Goal: Transaction & Acquisition: Purchase product/service

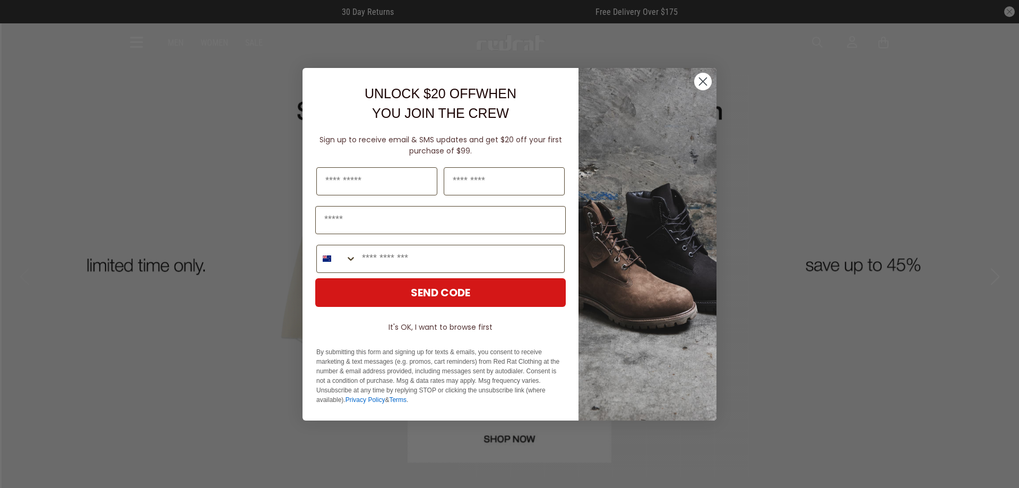
click at [706, 82] on circle "Close dialog" at bounding box center [703, 81] width 18 height 18
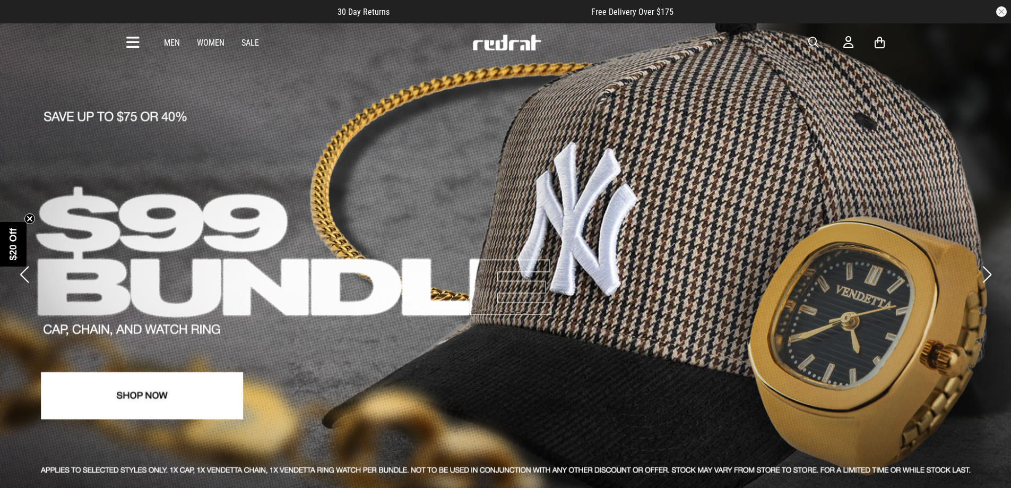
click at [135, 43] on icon at bounding box center [132, 43] width 13 height 18
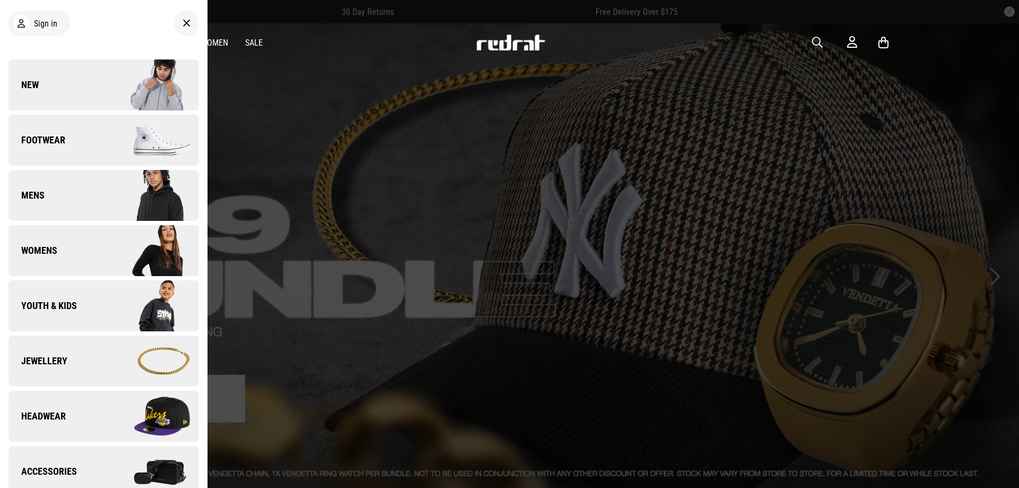
click at [818, 39] on span "button" at bounding box center [817, 42] width 11 height 13
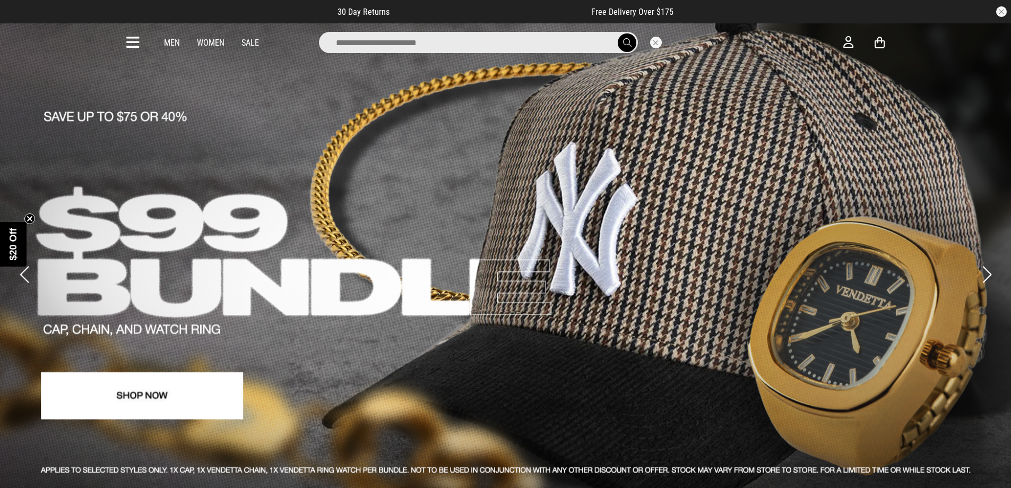
click at [124, 39] on div "Men Women Sale" at bounding box center [505, 42] width 775 height 38
click at [127, 40] on icon at bounding box center [132, 43] width 13 height 18
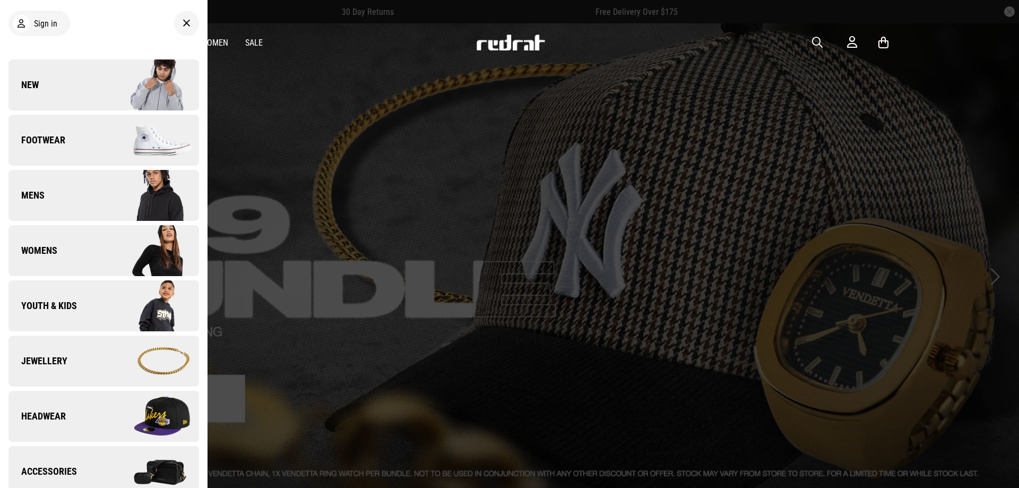
click at [85, 403] on link "Headwear" at bounding box center [103, 416] width 190 height 51
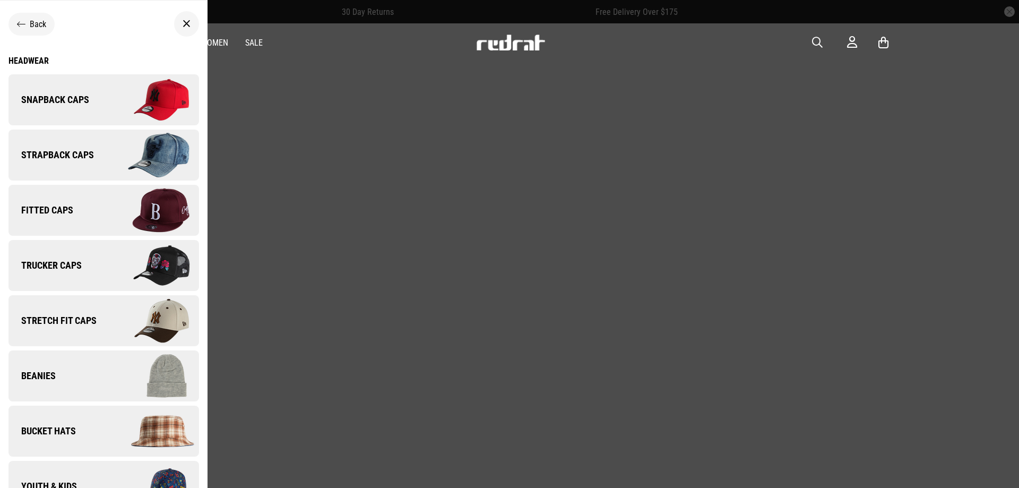
click at [82, 98] on span "Snapback Caps" at bounding box center [48, 99] width 81 height 13
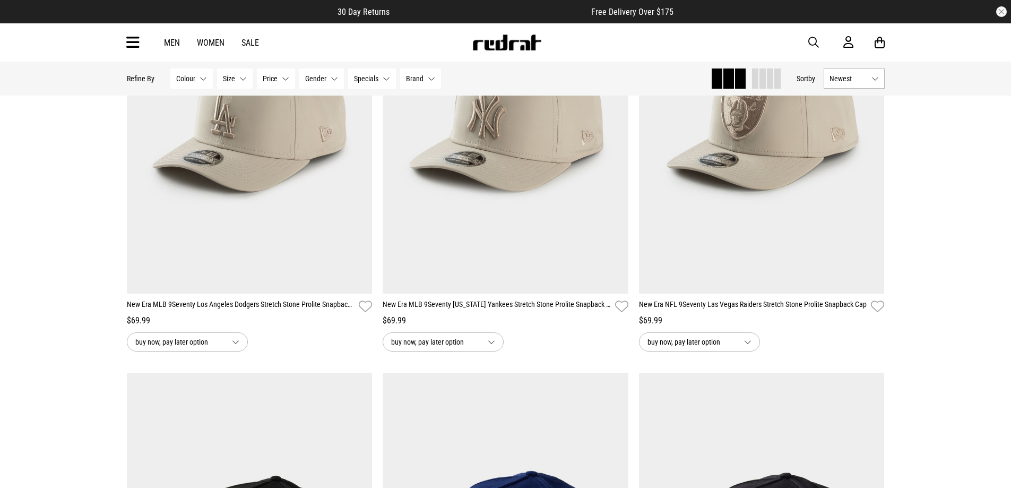
scroll to position [531, 0]
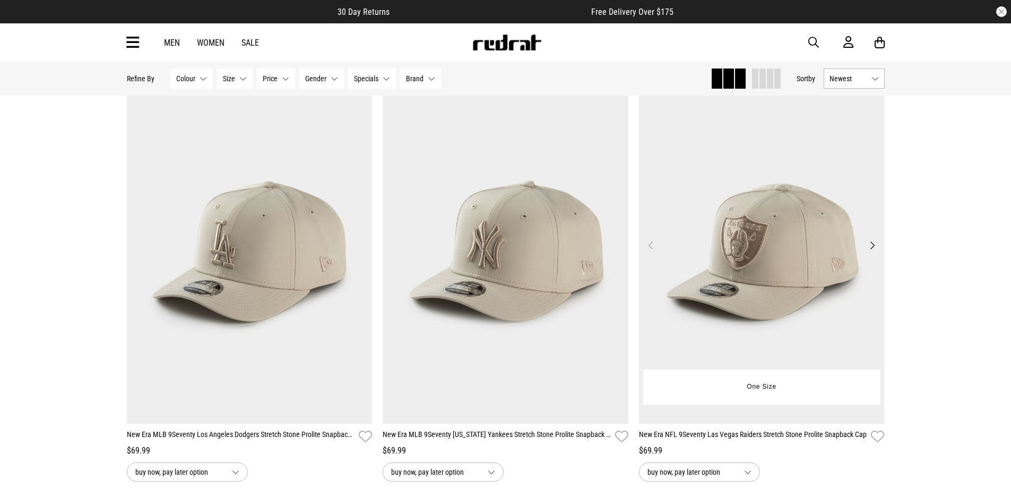
click at [800, 272] on img at bounding box center [762, 252] width 246 height 344
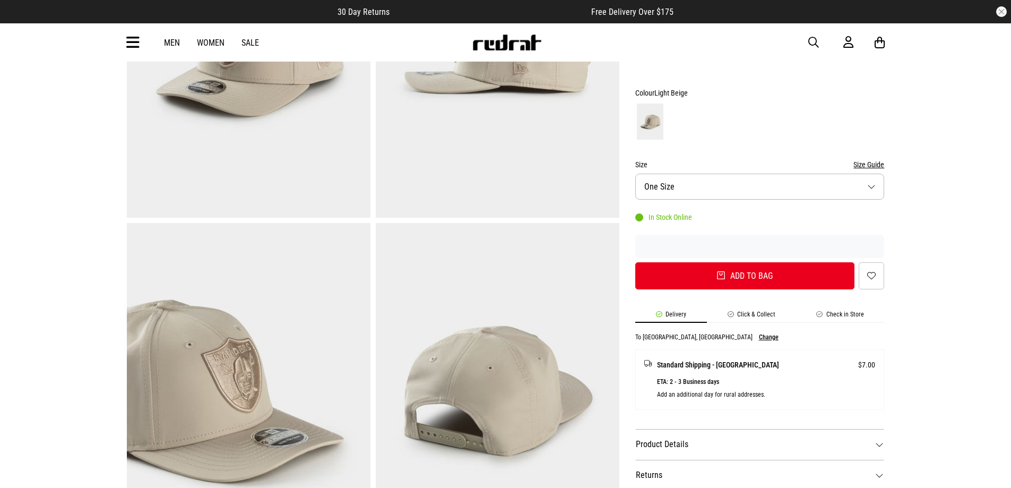
scroll to position [53, 0]
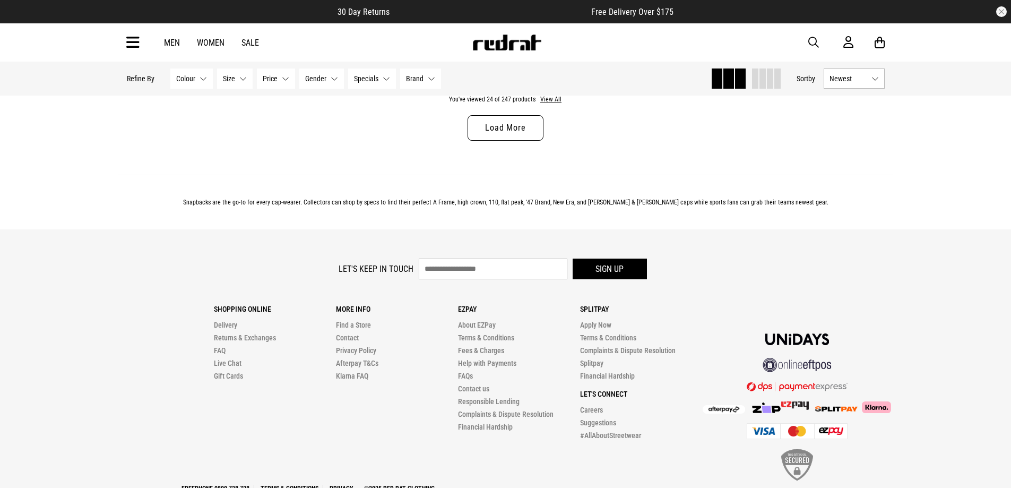
scroll to position [3437, 0]
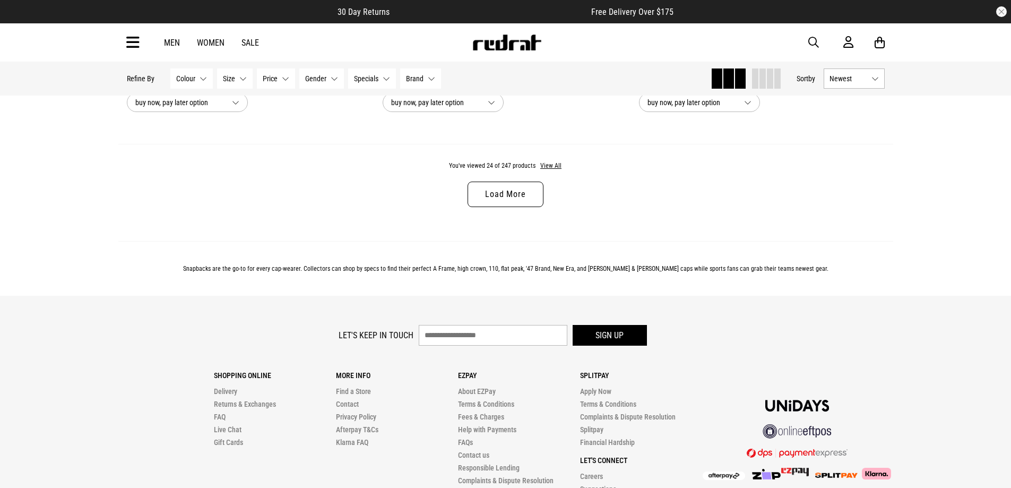
click at [536, 196] on link "Load More" at bounding box center [504, 193] width 75 height 25
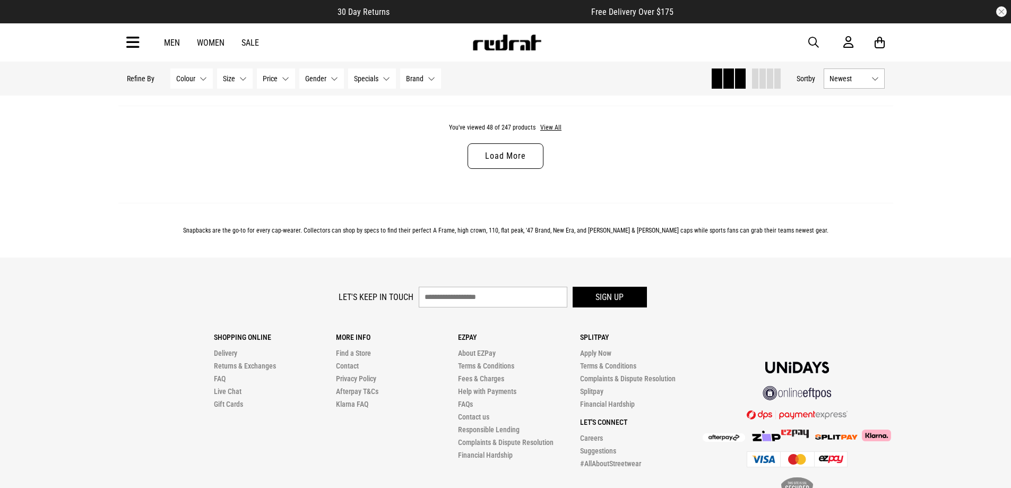
scroll to position [6772, 0]
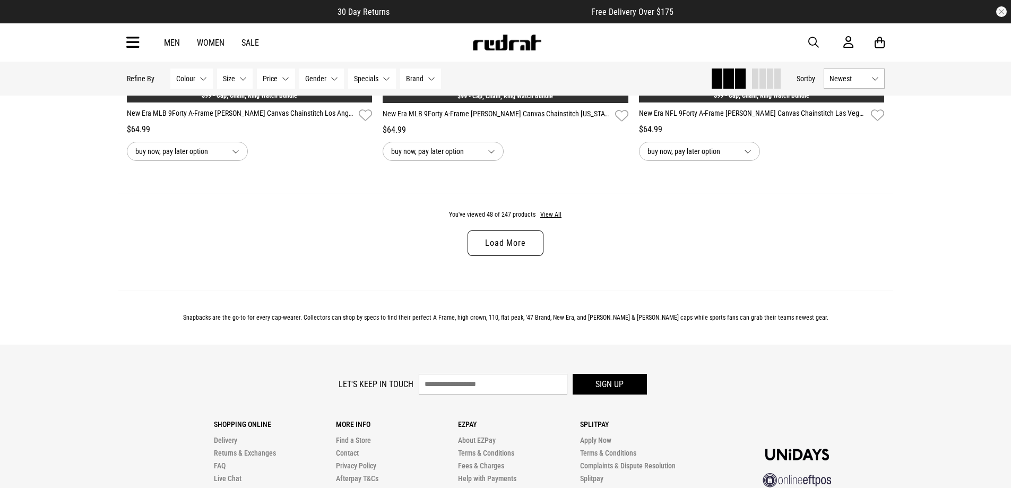
click at [531, 256] on link "Load More" at bounding box center [504, 242] width 75 height 25
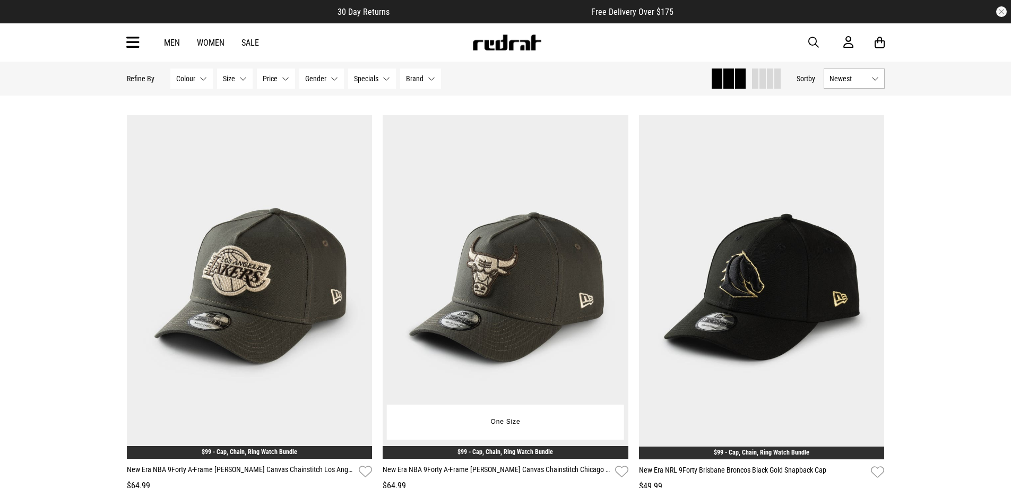
scroll to position [6931, 0]
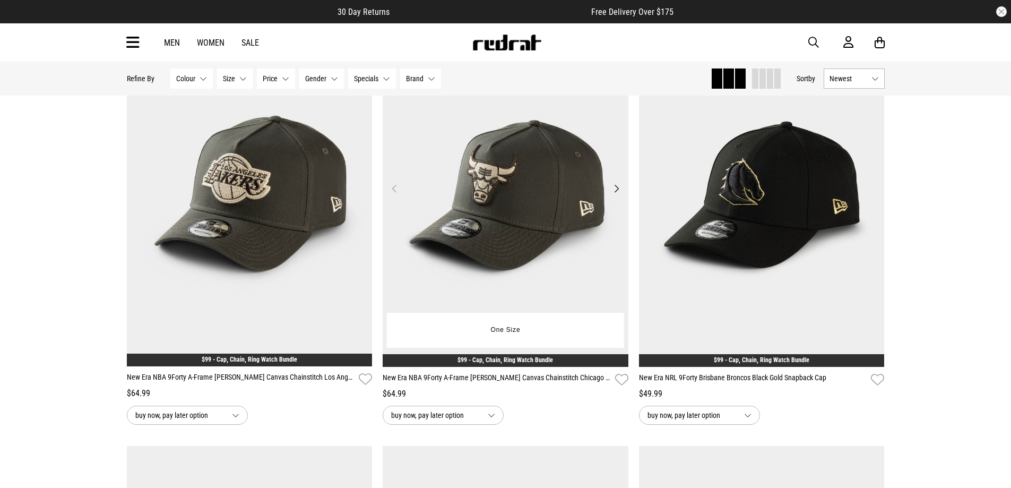
click at [521, 248] on img at bounding box center [506, 195] width 246 height 344
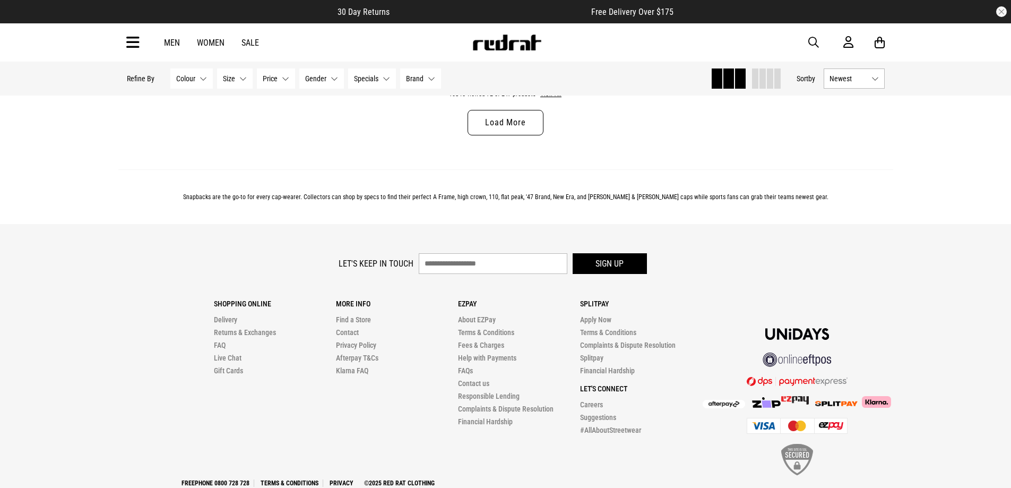
scroll to position [3604, 0]
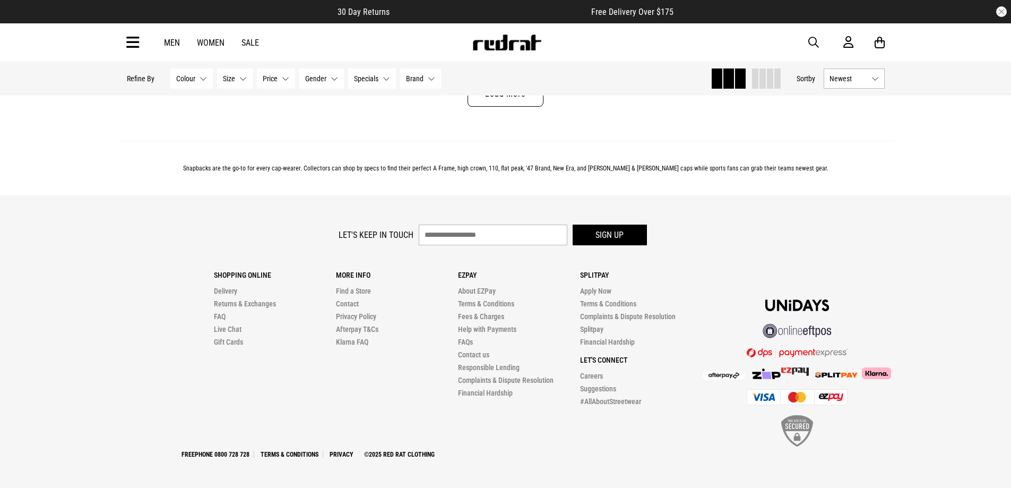
click at [174, 44] on link "Men" at bounding box center [172, 43] width 16 height 10
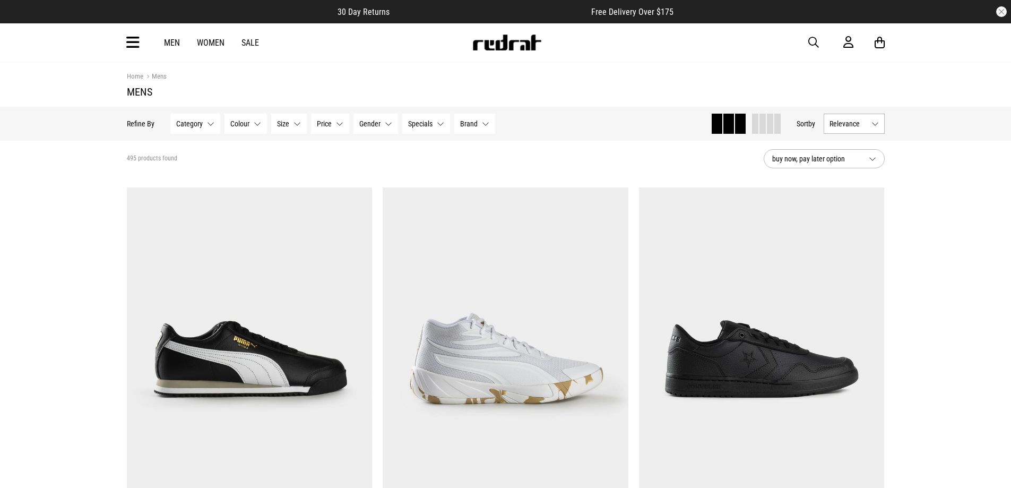
click at [134, 46] on icon at bounding box center [132, 43] width 13 height 18
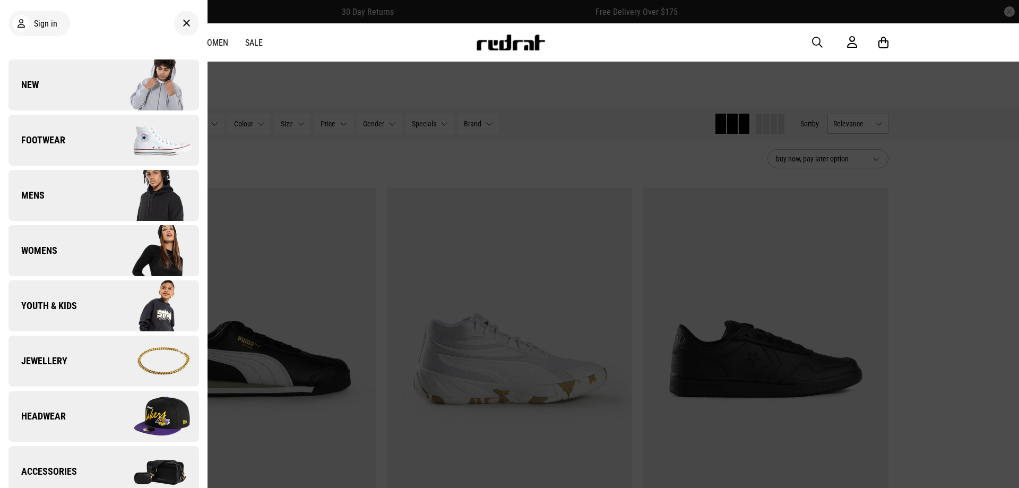
click at [80, 146] on link "Footwear" at bounding box center [103, 140] width 190 height 51
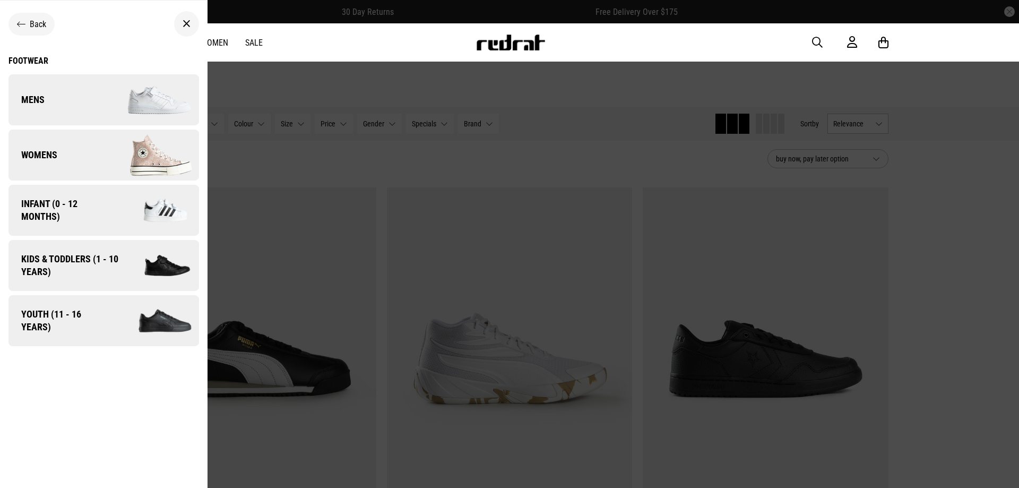
click at [62, 106] on link "Mens" at bounding box center [103, 99] width 190 height 51
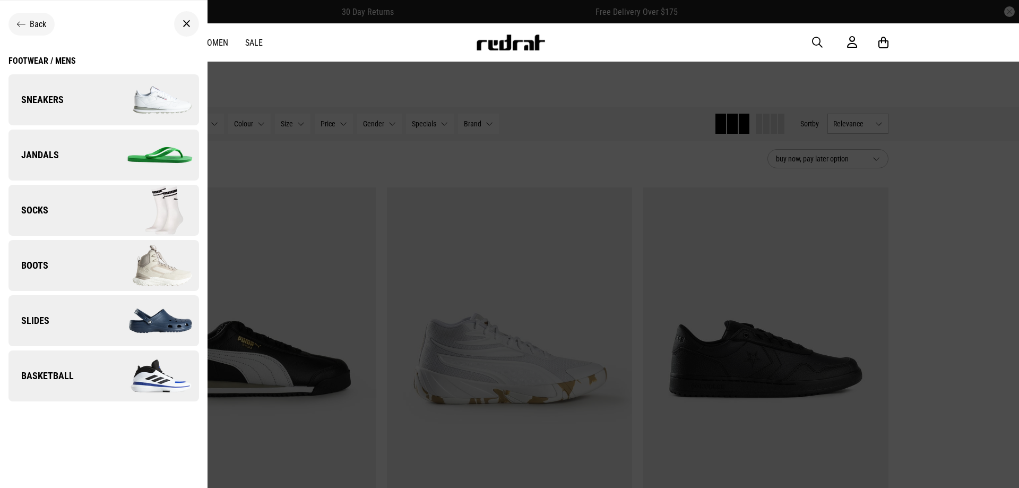
click at [66, 97] on link "Sneakers" at bounding box center [103, 99] width 190 height 51
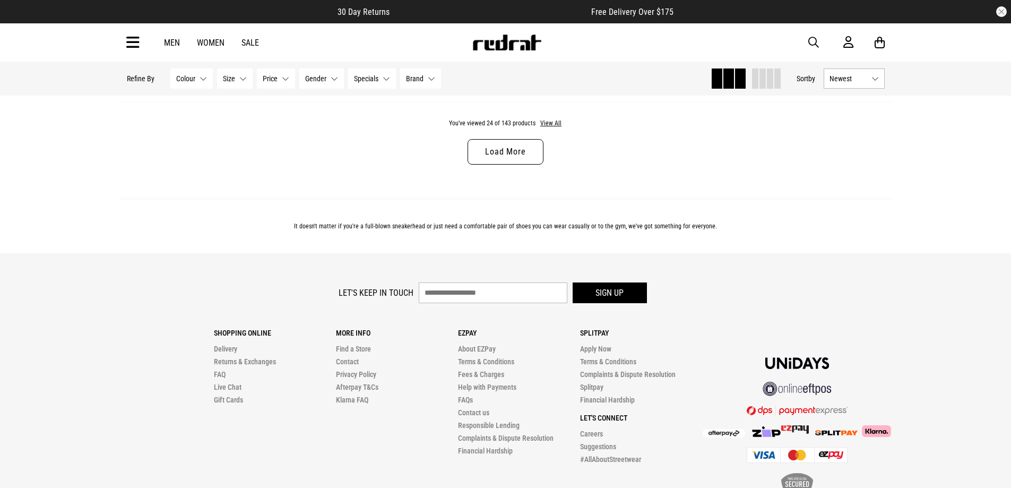
scroll to position [3385, 0]
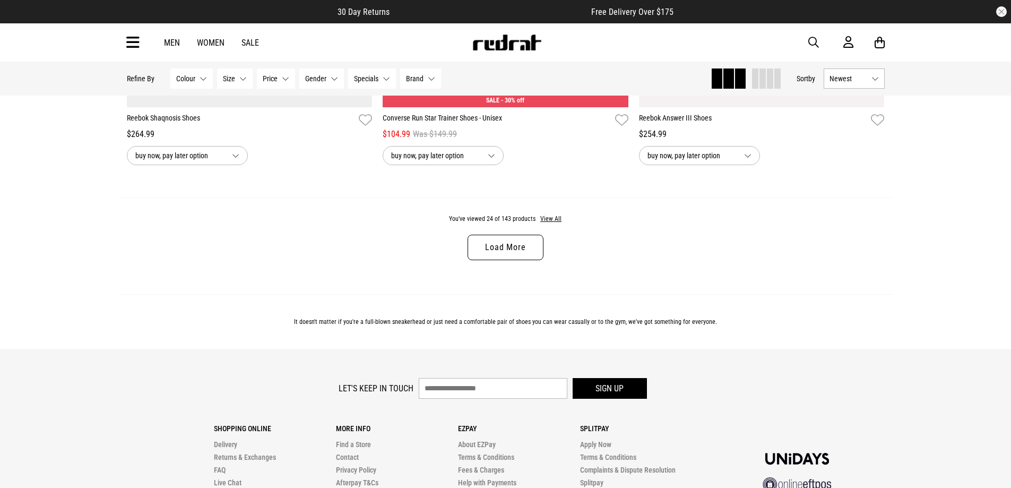
click at [517, 253] on link "Load More" at bounding box center [504, 247] width 75 height 25
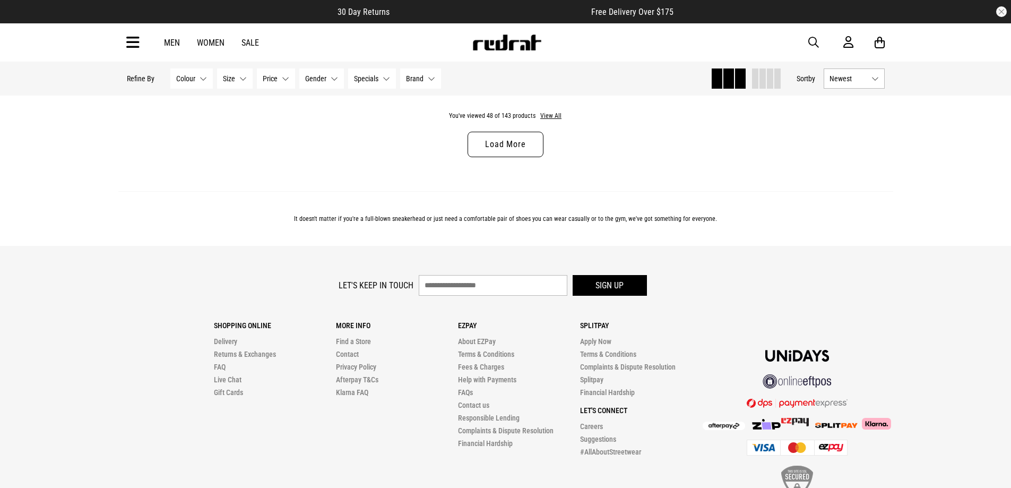
scroll to position [6772, 0]
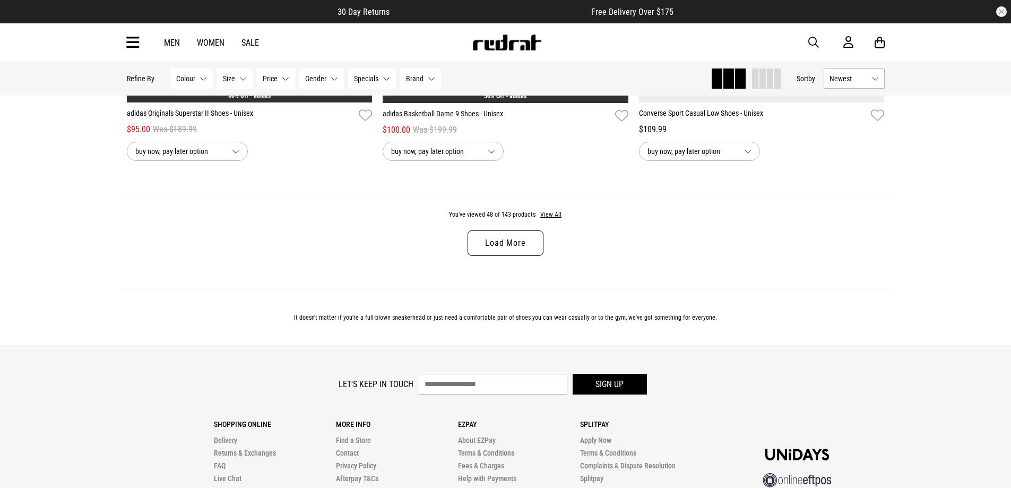
click at [511, 256] on link "Load More" at bounding box center [504, 242] width 75 height 25
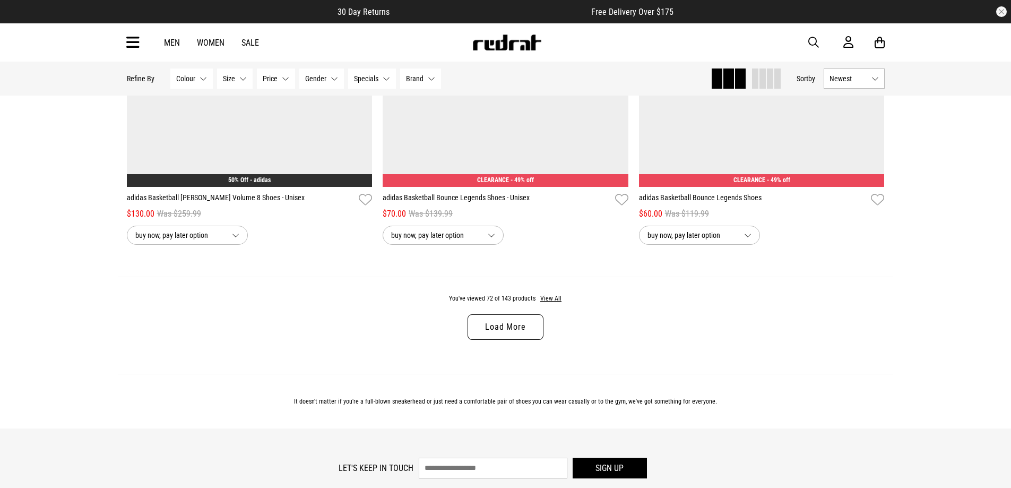
scroll to position [10221, 0]
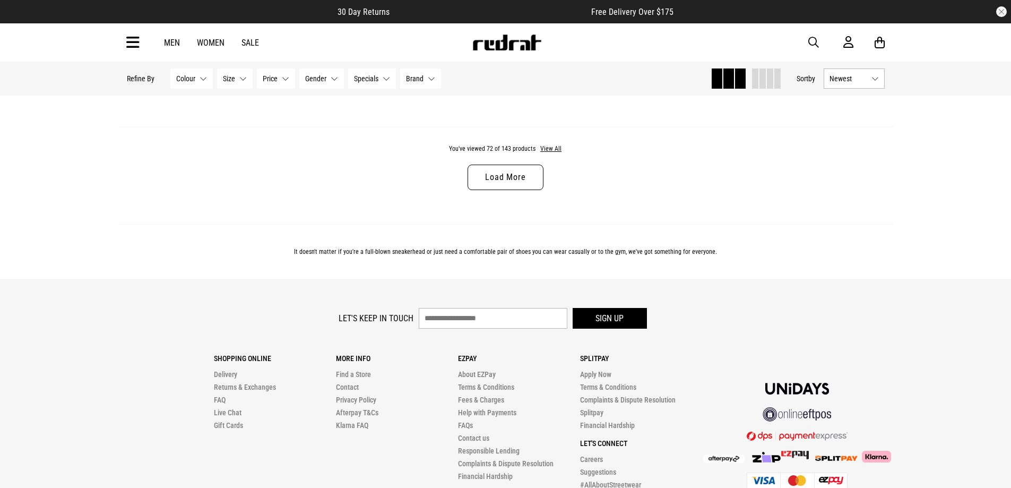
click at [524, 189] on link "Load More" at bounding box center [504, 176] width 75 height 25
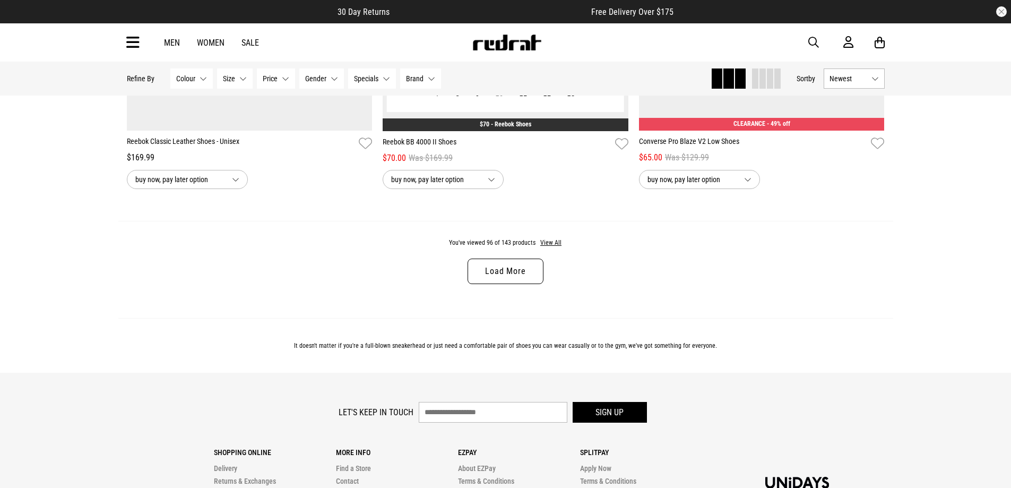
scroll to position [13352, 0]
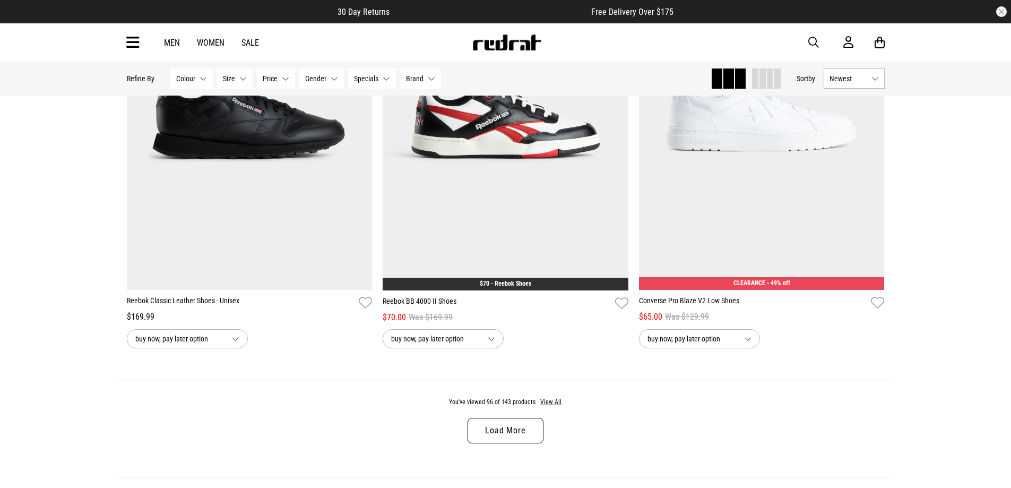
click at [523, 443] on link "Load More" at bounding box center [504, 430] width 75 height 25
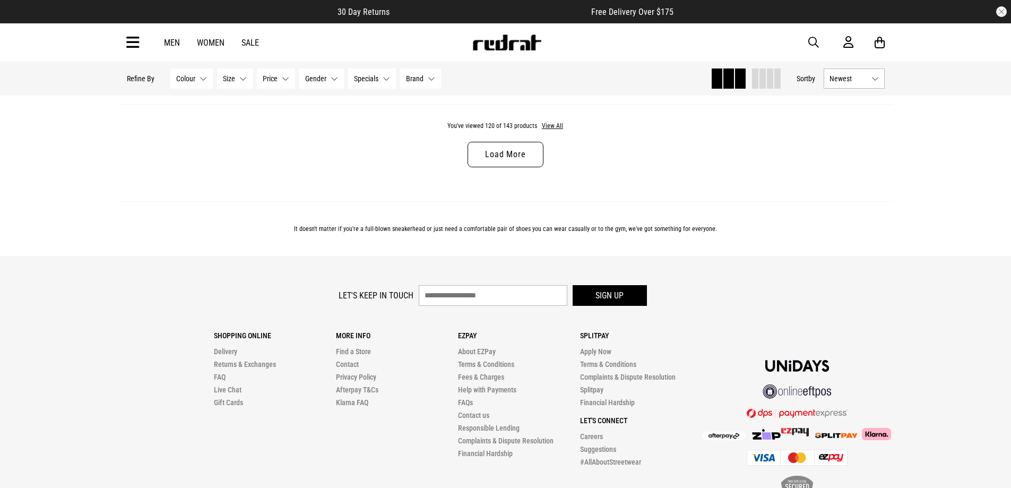
scroll to position [16960, 0]
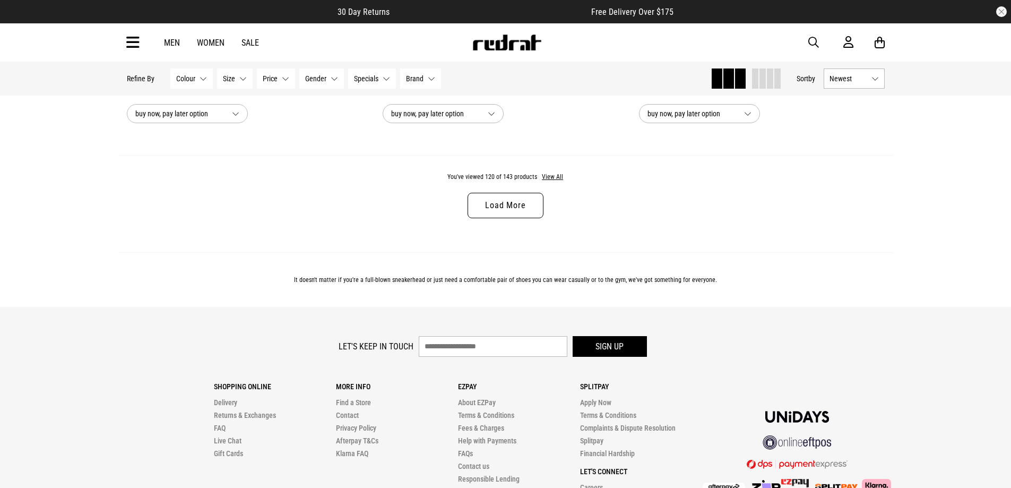
click at [508, 218] on link "Load More" at bounding box center [504, 205] width 75 height 25
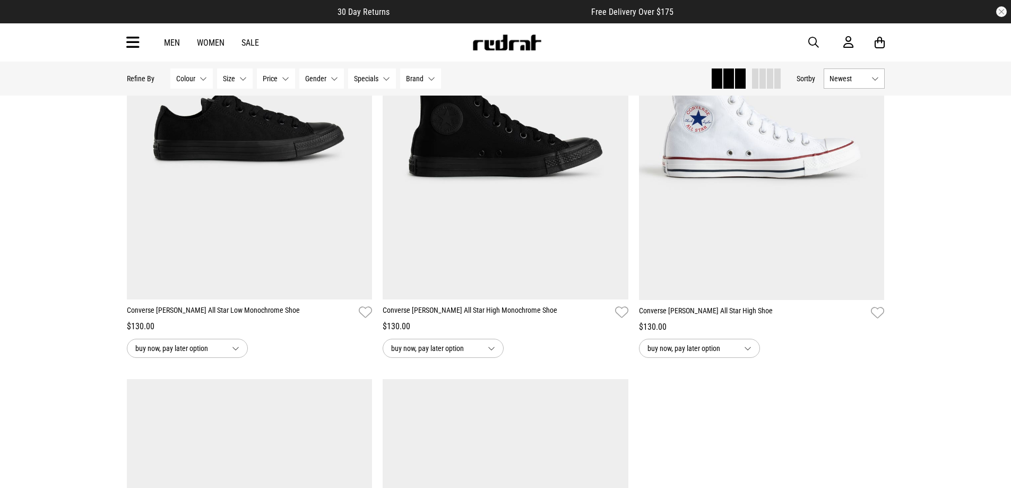
scroll to position [19613, 0]
